Goal: Obtain resource: Download file/media

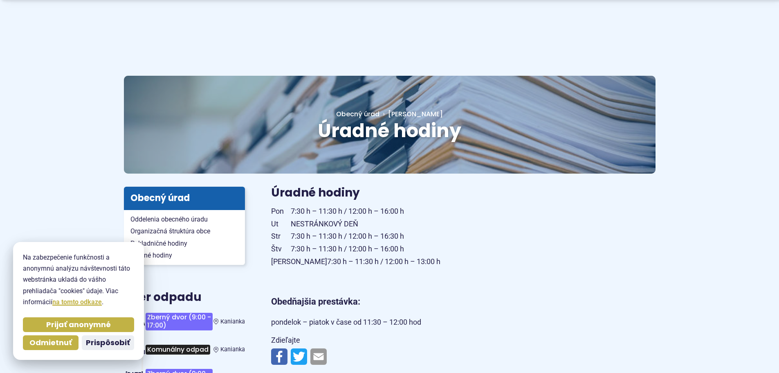
scroll to position [82, 0]
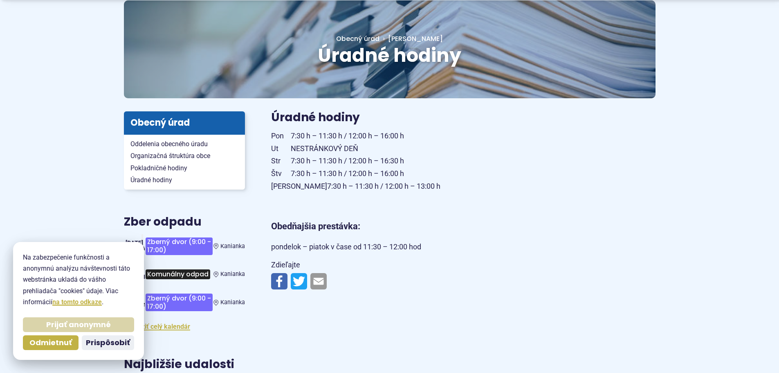
click at [69, 327] on span "Prijať anonymné" at bounding box center [78, 324] width 65 height 9
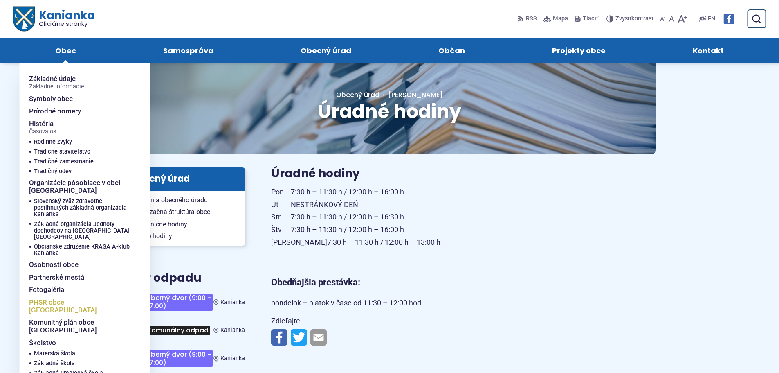
scroll to position [0, 0]
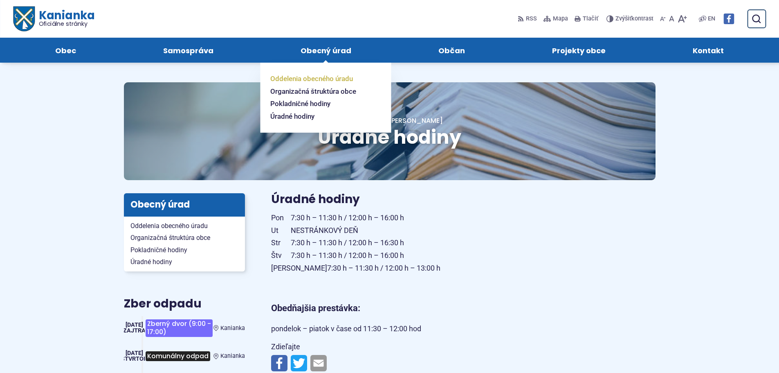
click at [340, 77] on span "Oddelenia obecného úradu" at bounding box center [311, 78] width 83 height 13
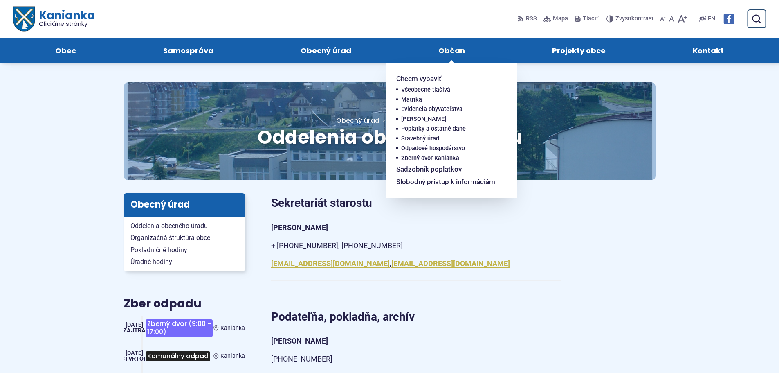
click at [449, 49] on span "Občan" at bounding box center [451, 50] width 27 height 25
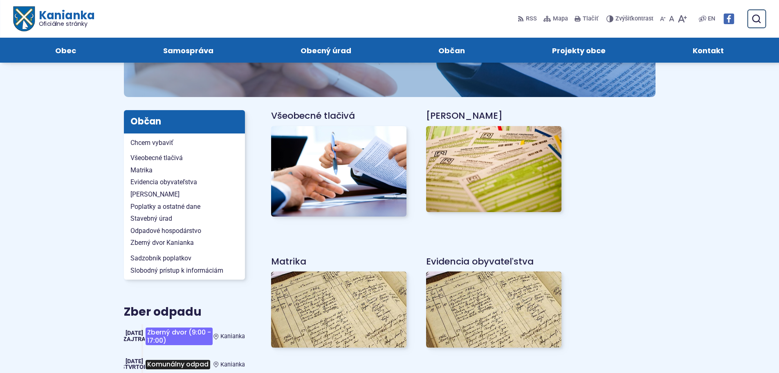
scroll to position [82, 0]
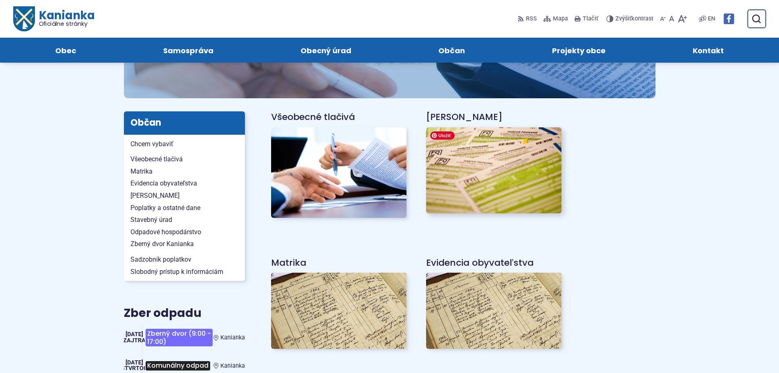
click at [442, 184] on img at bounding box center [493, 170] width 149 height 94
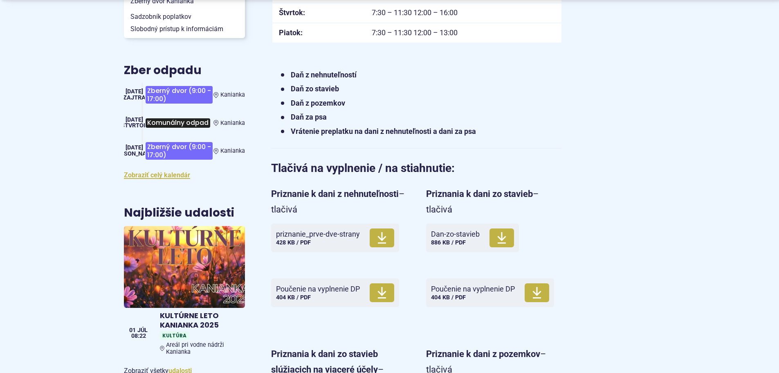
scroll to position [327, 0]
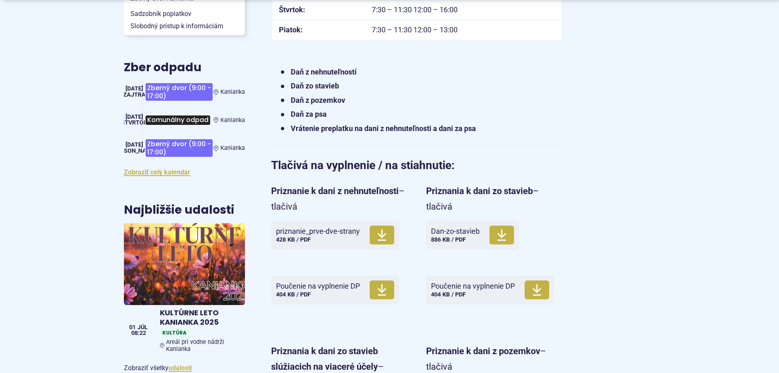
click at [309, 113] on strong "Daň za psa" at bounding box center [309, 114] width 36 height 9
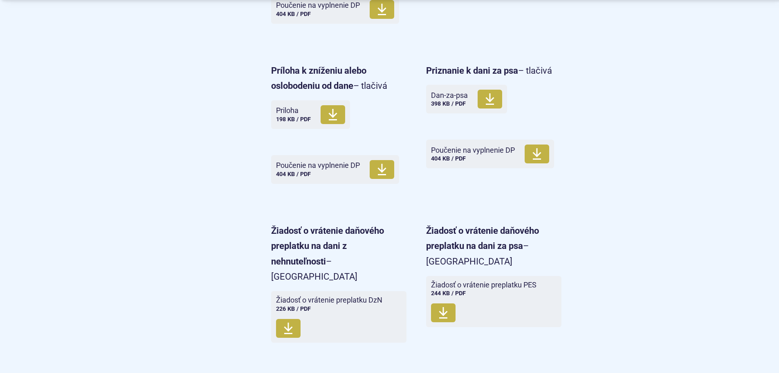
scroll to position [818, 0]
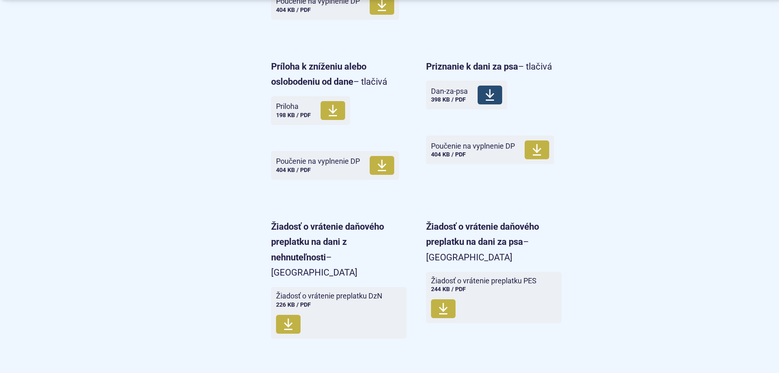
click at [485, 93] on icon at bounding box center [490, 94] width 10 height 13
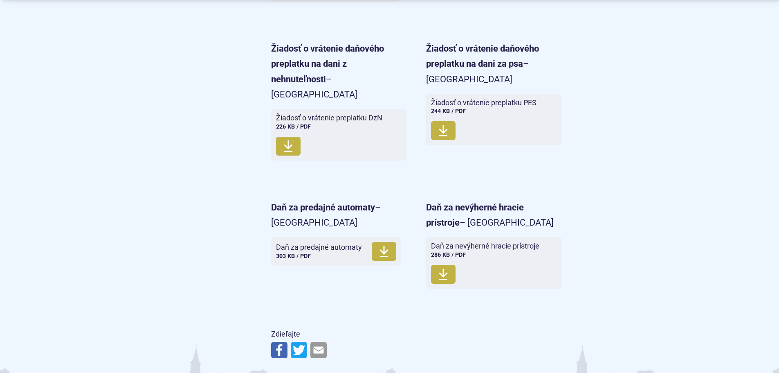
scroll to position [1064, 0]
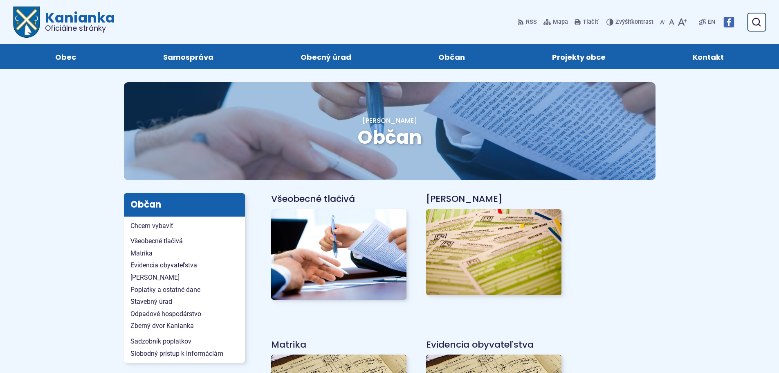
scroll to position [82, 0]
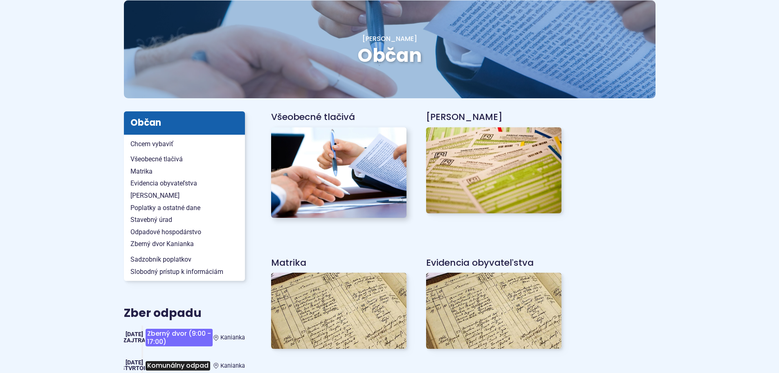
click at [331, 133] on img at bounding box center [338, 172] width 149 height 99
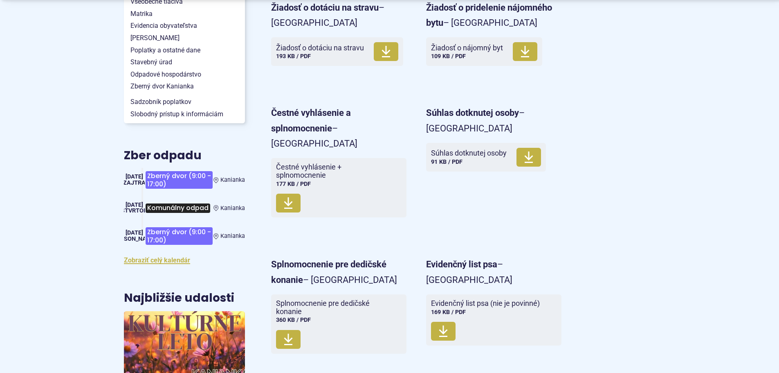
scroll to position [245, 0]
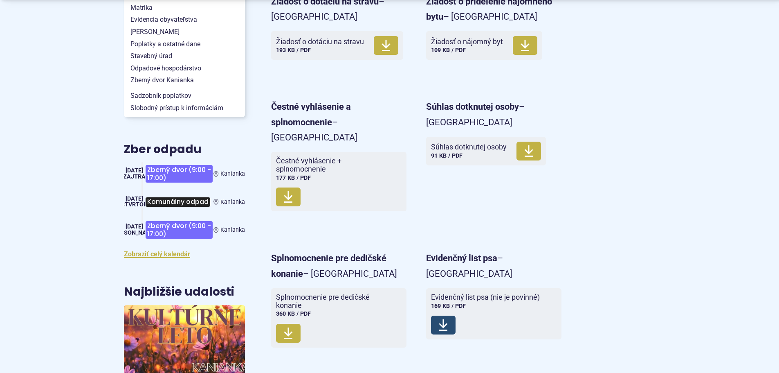
click at [434, 315] on span "Stiahnuť" at bounding box center [443, 324] width 25 height 19
